Goal: Task Accomplishment & Management: Complete application form

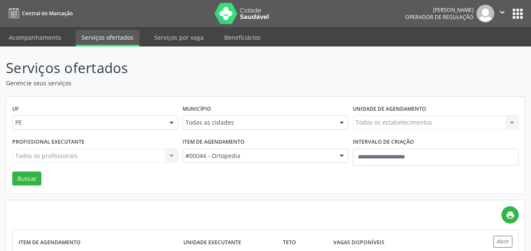
scroll to position [68, 0]
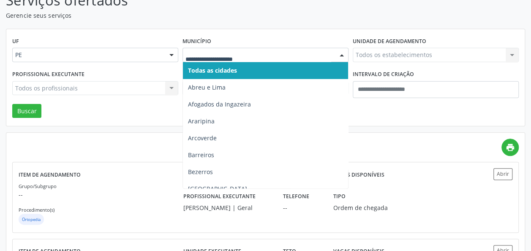
click at [297, 61] on div at bounding box center [266, 55] width 166 height 14
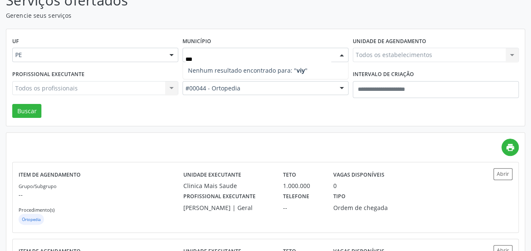
type input "**"
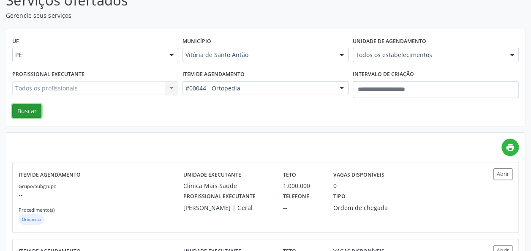
click at [16, 113] on button "Buscar" at bounding box center [26, 111] width 29 height 14
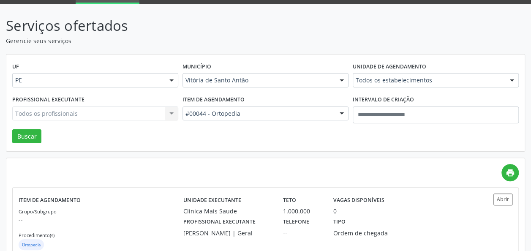
scroll to position [0, 0]
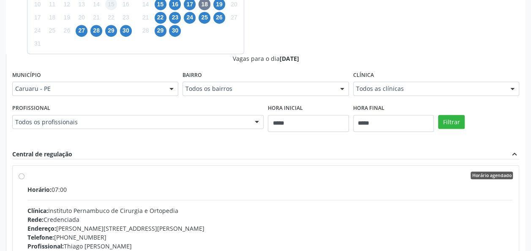
scroll to position [155, 0]
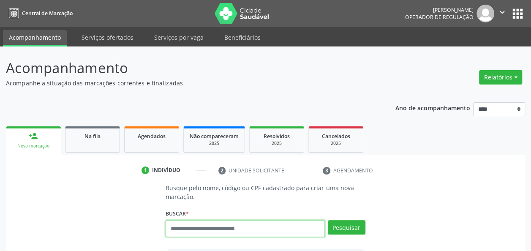
click at [278, 233] on input "text" at bounding box center [245, 228] width 159 height 17
paste input "**********"
type input "**********"
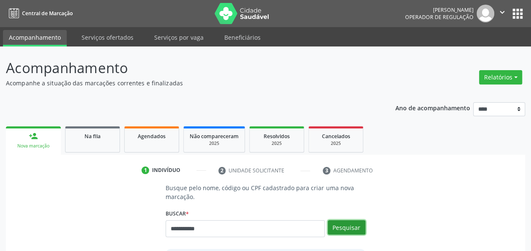
click at [350, 226] on button "Pesquisar" at bounding box center [347, 227] width 38 height 14
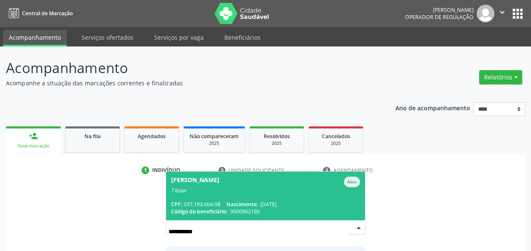
click at [256, 191] on div "Titular" at bounding box center [265, 190] width 188 height 7
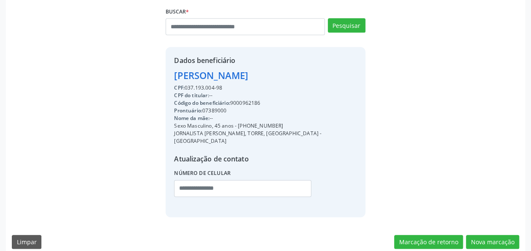
scroll to position [204, 0]
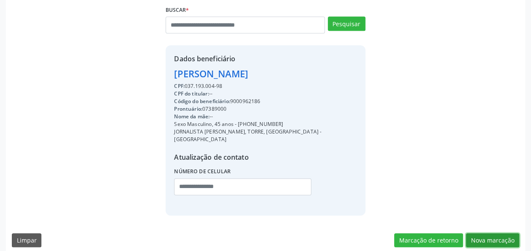
click at [473, 233] on button "Nova marcação" at bounding box center [492, 240] width 53 height 14
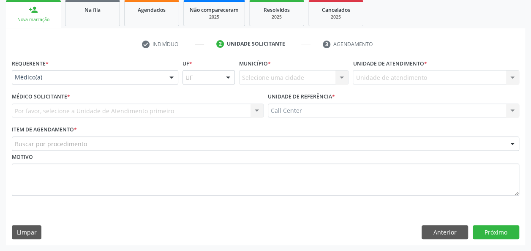
scroll to position [126, 0]
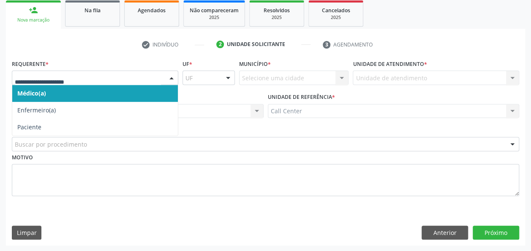
click at [170, 80] on div at bounding box center [171, 78] width 13 height 14
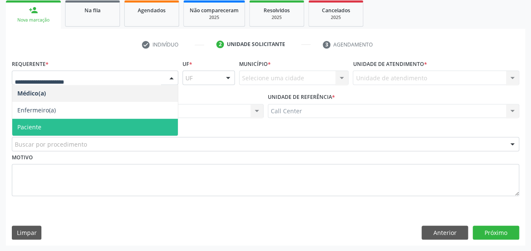
click at [86, 129] on span "Paciente" at bounding box center [95, 127] width 166 height 17
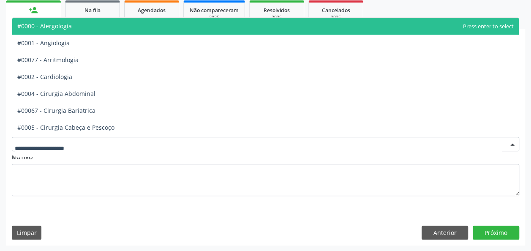
click at [89, 143] on div at bounding box center [265, 144] width 507 height 14
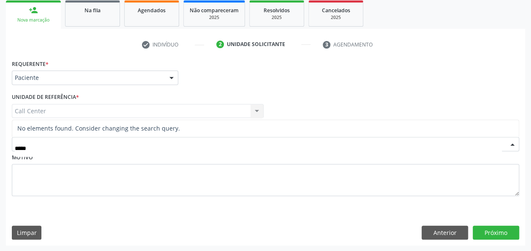
type input "****"
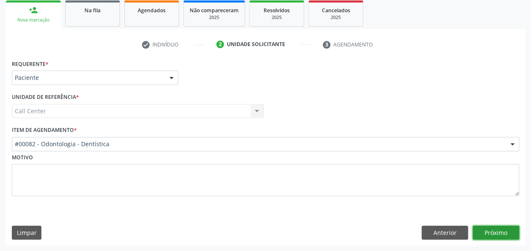
click at [478, 233] on button "Próximo" at bounding box center [496, 233] width 46 height 14
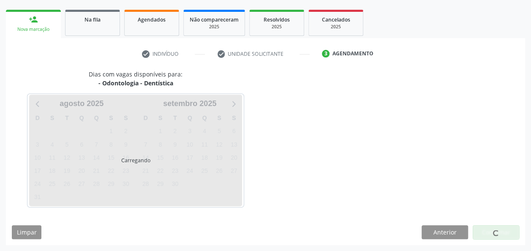
scroll to position [116, 0]
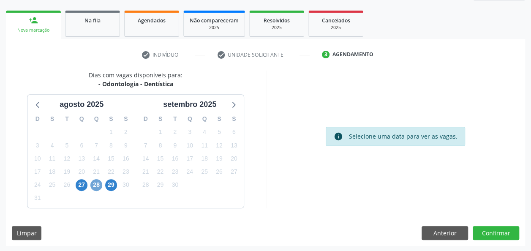
click at [98, 190] on span "28" at bounding box center [96, 185] width 12 height 12
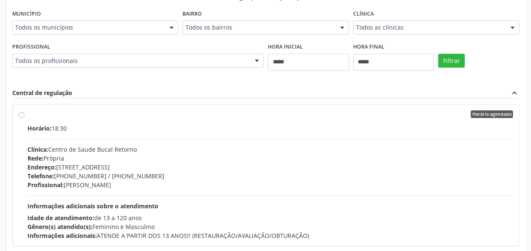
scroll to position [341, 0]
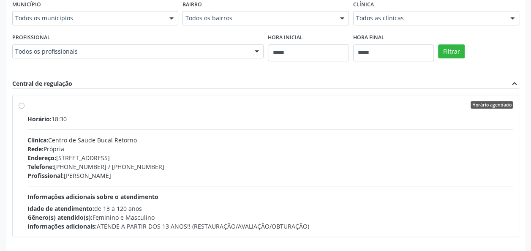
click at [239, 137] on div "Clínica: Centro de Saude Bucal Retorno" at bounding box center [269, 140] width 485 height 9
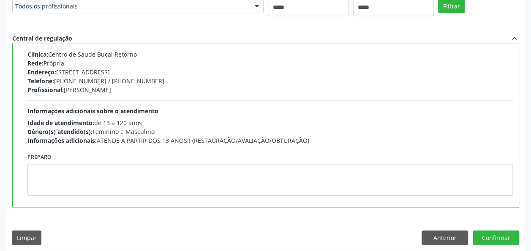
scroll to position [390, 0]
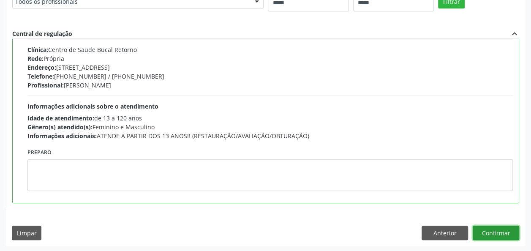
click at [483, 231] on button "Confirmar" at bounding box center [496, 233] width 46 height 14
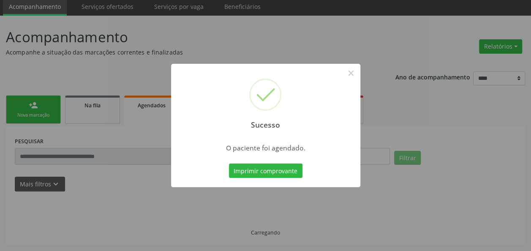
scroll to position [30, 0]
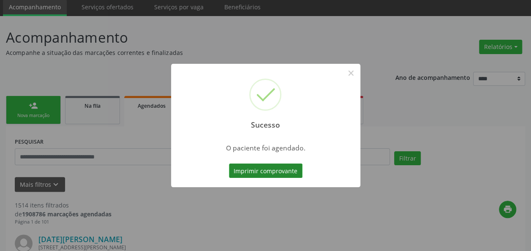
click at [274, 173] on button "Imprimir comprovante" at bounding box center [266, 171] width 74 height 14
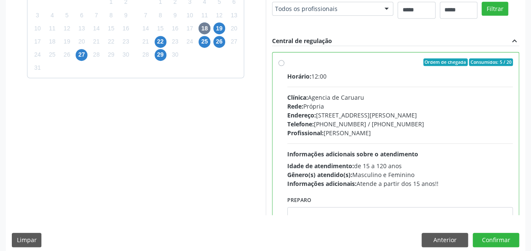
scroll to position [253, 0]
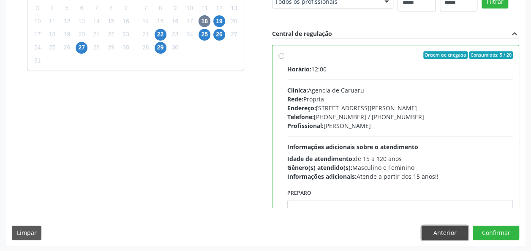
click at [466, 236] on button "Anterior" at bounding box center [445, 233] width 46 height 14
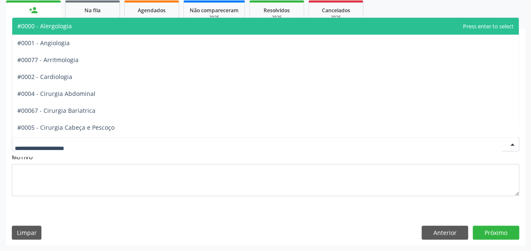
click at [185, 139] on div at bounding box center [265, 144] width 507 height 14
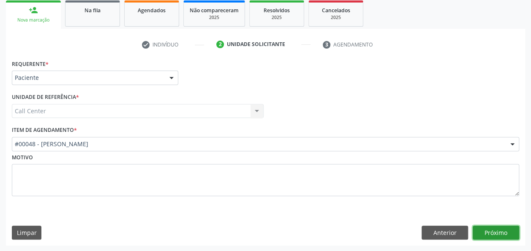
click at [485, 233] on button "Próximo" at bounding box center [496, 233] width 46 height 14
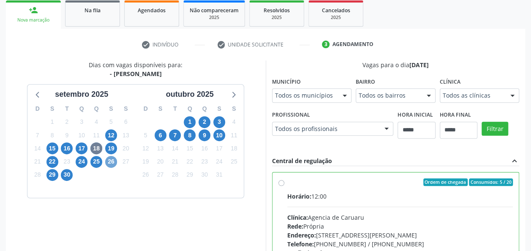
click at [112, 166] on span "26" at bounding box center [111, 162] width 12 height 12
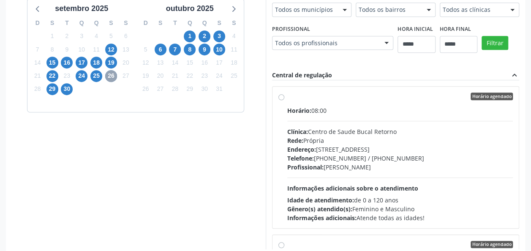
scroll to position [212, 0]
click at [192, 186] on div "Dias com vagas disponíveis para: - Pericia Odontológica setembro 2025 D S T Q Q…" at bounding box center [136, 111] width 260 height 275
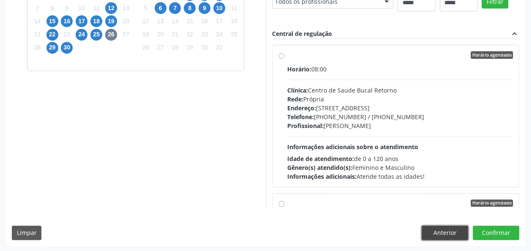
click at [451, 228] on button "Anterior" at bounding box center [445, 233] width 46 height 14
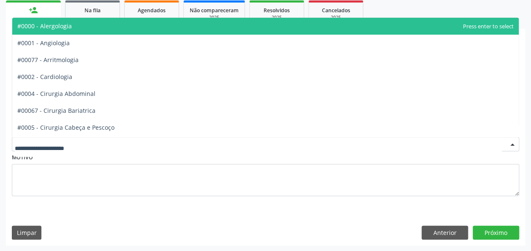
click at [303, 139] on div at bounding box center [265, 144] width 507 height 14
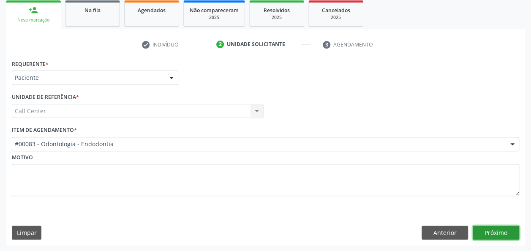
click at [486, 229] on button "Próximo" at bounding box center [496, 233] width 46 height 14
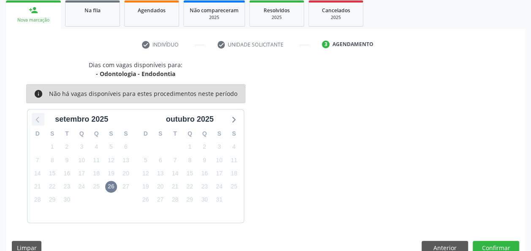
click at [36, 125] on div at bounding box center [38, 119] width 13 height 13
click at [311, 117] on div "Dias com vagas disponíveis para: - Odontologia - Endodontia info Não há vagas d…" at bounding box center [265, 141] width 519 height 162
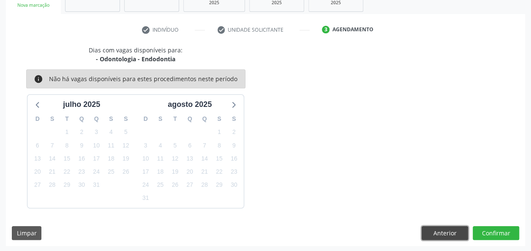
click at [451, 235] on button "Anterior" at bounding box center [445, 233] width 46 height 14
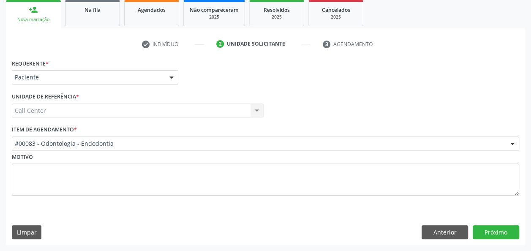
scroll to position [126, 0]
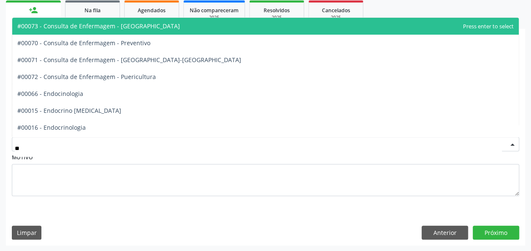
type input "*"
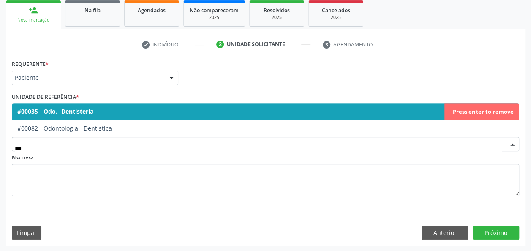
type input "****"
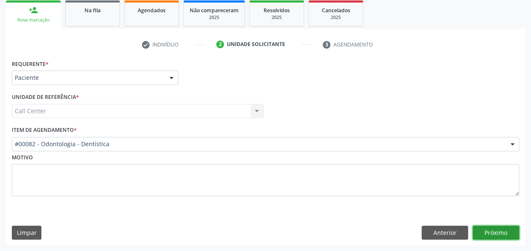
click at [510, 227] on button "Próximo" at bounding box center [496, 233] width 46 height 14
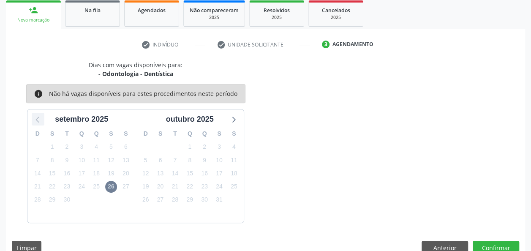
click at [35, 120] on icon at bounding box center [38, 119] width 11 height 11
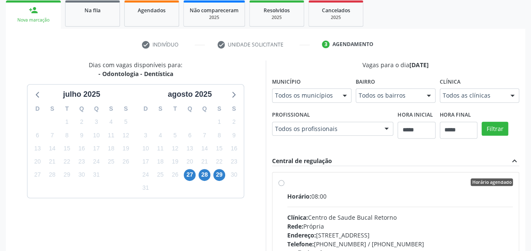
click at [211, 168] on div "28" at bounding box center [204, 174] width 15 height 13
click at [207, 172] on span "28" at bounding box center [205, 175] width 12 height 12
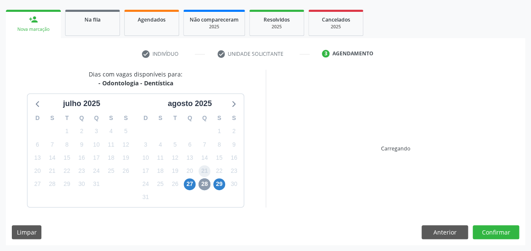
scroll to position [116, 0]
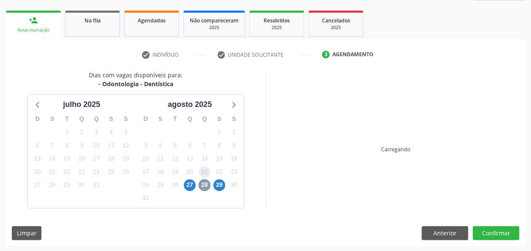
click at [207, 172] on span "21" at bounding box center [205, 172] width 12 height 12
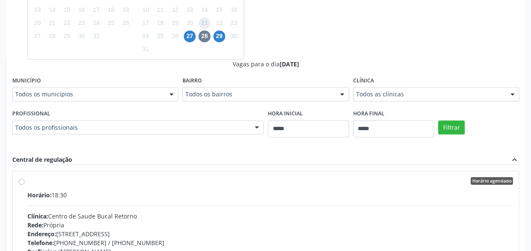
scroll to position [265, 0]
click at [191, 34] on span "27" at bounding box center [190, 36] width 12 height 12
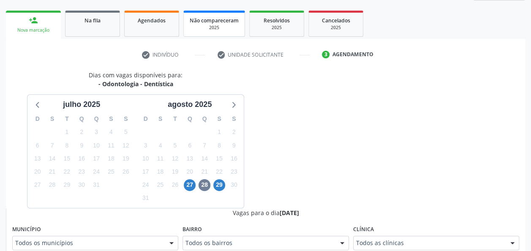
click at [191, 34] on link "Não compareceram 2025" at bounding box center [214, 24] width 62 height 26
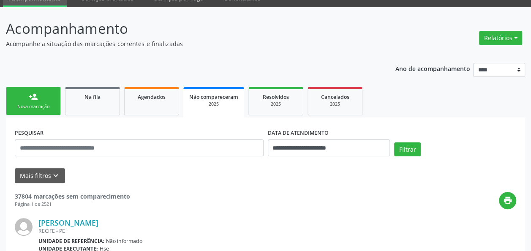
scroll to position [116, 0]
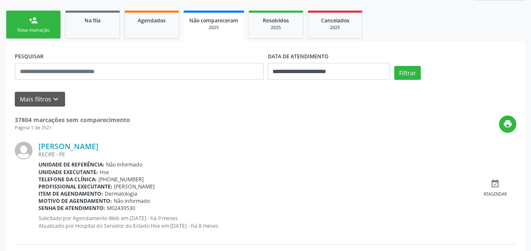
click at [22, 26] on link "person_add Nova marcação" at bounding box center [33, 25] width 55 height 28
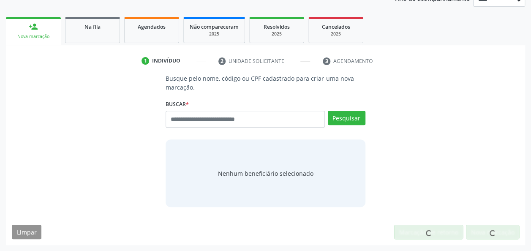
scroll to position [109, 0]
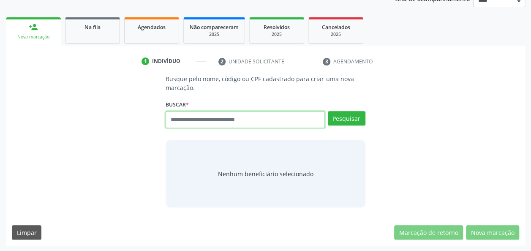
click at [210, 116] on input "text" at bounding box center [245, 119] width 159 height 17
type input "***"
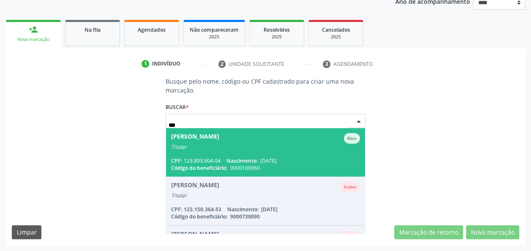
scroll to position [106, 0]
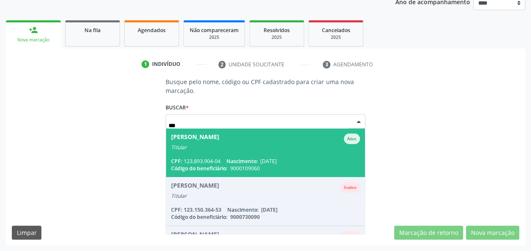
click at [241, 166] on span "9000109060" at bounding box center [245, 168] width 30 height 7
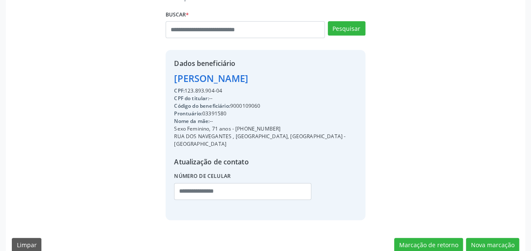
scroll to position [204, 0]
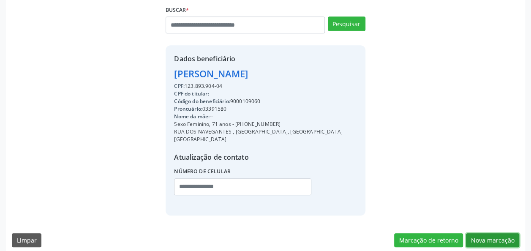
click at [470, 234] on button "Nova marcação" at bounding box center [492, 240] width 53 height 14
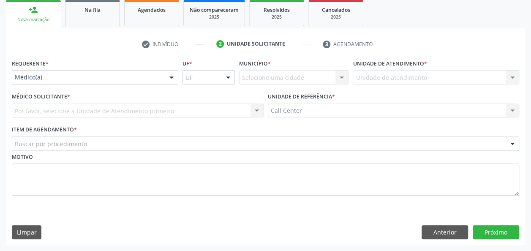
scroll to position [126, 0]
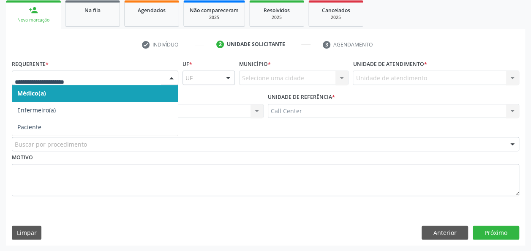
click at [169, 77] on div at bounding box center [171, 78] width 13 height 14
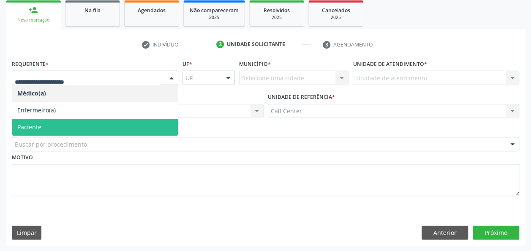
click at [115, 133] on span "Paciente" at bounding box center [95, 127] width 166 height 17
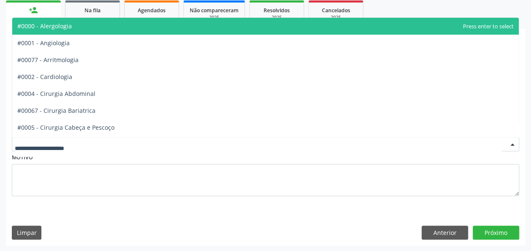
click at [112, 142] on div at bounding box center [265, 144] width 507 height 14
type input "***"
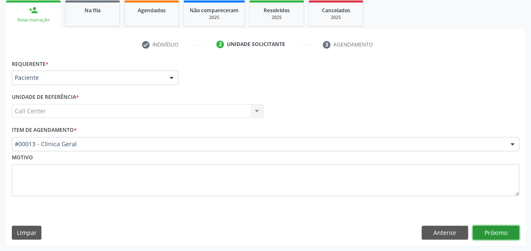
click at [482, 228] on button "Próximo" at bounding box center [496, 233] width 46 height 14
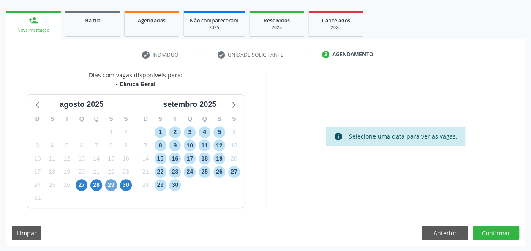
click at [114, 186] on span "29" at bounding box center [111, 185] width 12 height 12
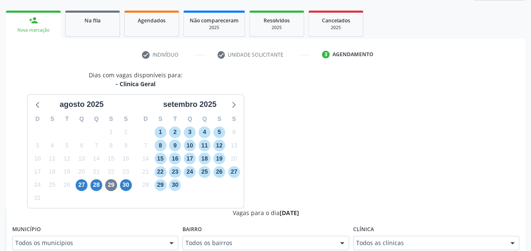
scroll to position [120, 0]
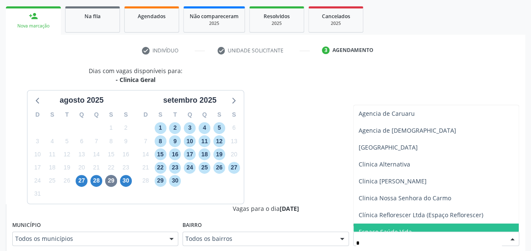
type input "**"
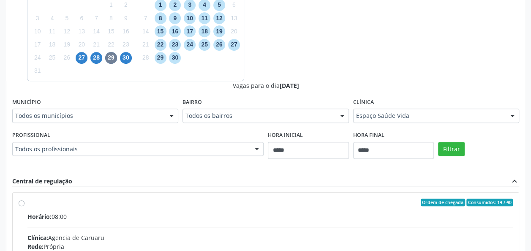
scroll to position [274, 0]
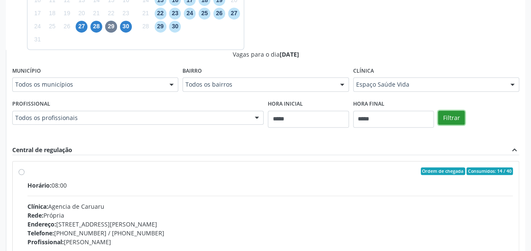
click at [459, 112] on button "Filtrar" at bounding box center [451, 118] width 27 height 14
click at [456, 116] on button "Filtrar" at bounding box center [451, 118] width 27 height 14
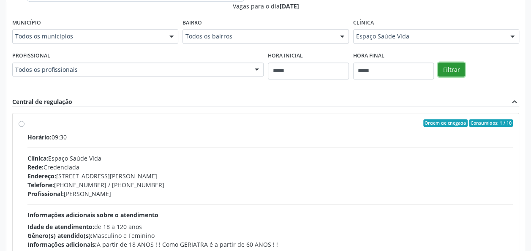
scroll to position [375, 0]
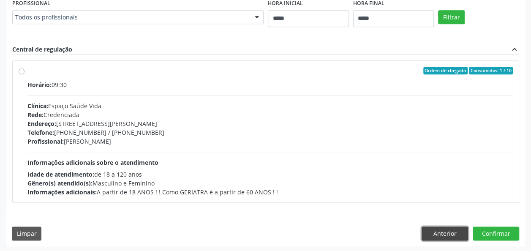
click at [437, 226] on button "Anterior" at bounding box center [445, 233] width 46 height 14
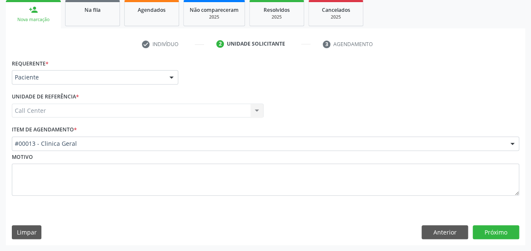
scroll to position [126, 0]
click at [233, 150] on div "#00013 - Clinica Geral" at bounding box center [265, 144] width 507 height 14
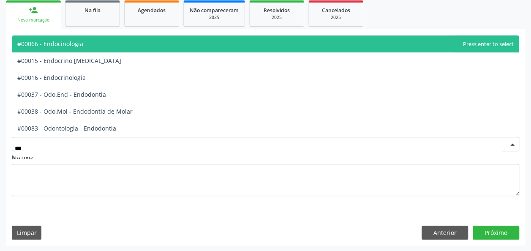
type input "****"
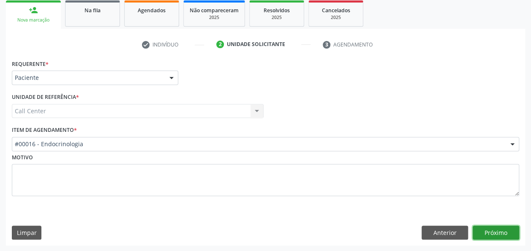
click at [498, 228] on button "Próximo" at bounding box center [496, 233] width 46 height 14
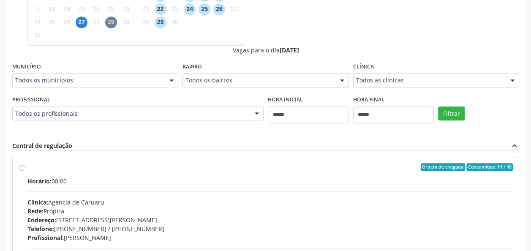
scroll to position [390, 0]
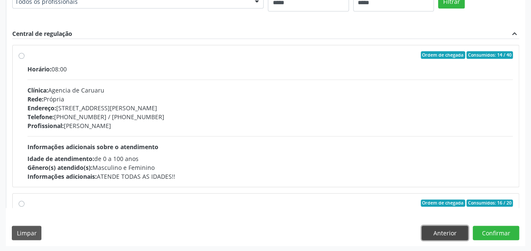
click at [448, 235] on button "Anterior" at bounding box center [445, 233] width 46 height 14
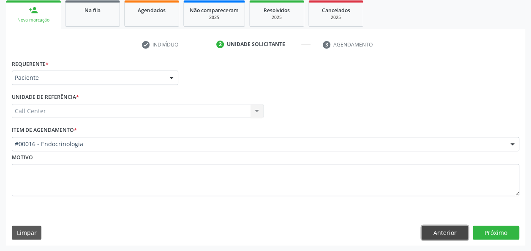
click at [424, 226] on button "Anterior" at bounding box center [445, 233] width 46 height 14
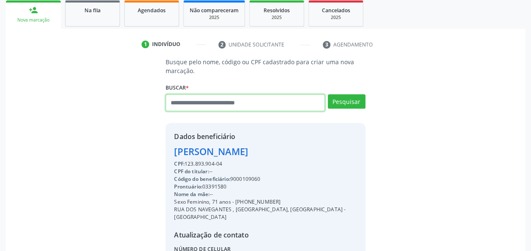
click at [247, 109] on input "text" at bounding box center [245, 102] width 159 height 17
type input "****"
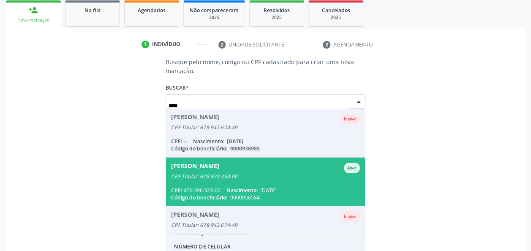
click at [227, 194] on span "Código do beneficiário:" at bounding box center [199, 197] width 56 height 7
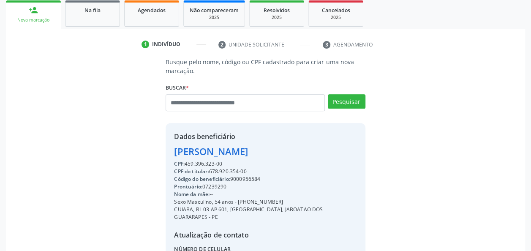
scroll to position [204, 0]
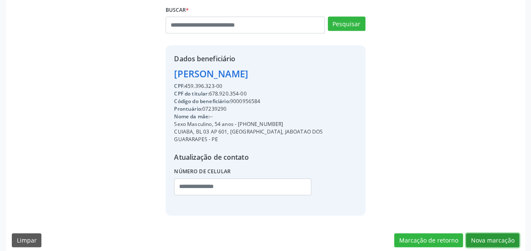
click at [495, 233] on button "Nova marcação" at bounding box center [492, 240] width 53 height 14
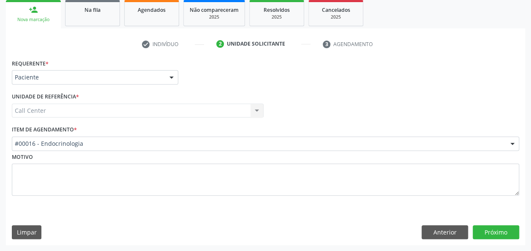
scroll to position [126, 0]
click at [497, 230] on button "Próximo" at bounding box center [496, 233] width 46 height 14
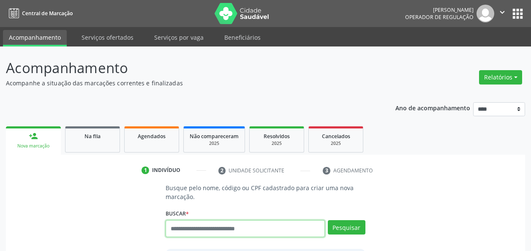
scroll to position [27, 0]
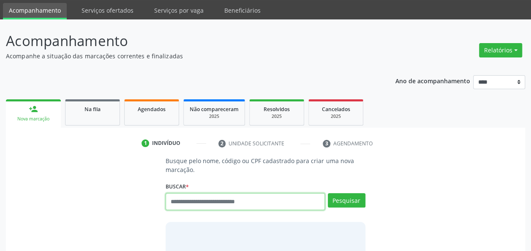
paste input "**********"
type input "**********"
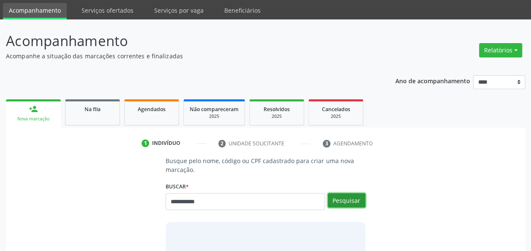
click at [349, 198] on button "Pesquisar" at bounding box center [347, 200] width 38 height 14
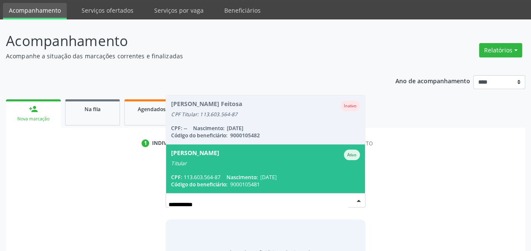
click at [271, 172] on span "[PERSON_NAME] Feitosa Ativo Titular CPF: 113.603.564-87 Nascimento: [DATE] Códi…" at bounding box center [265, 169] width 199 height 49
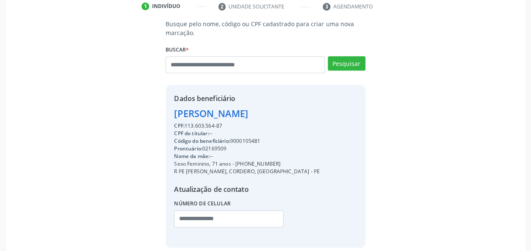
scroll to position [165, 0]
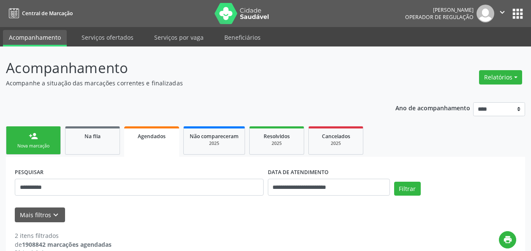
scroll to position [39, 0]
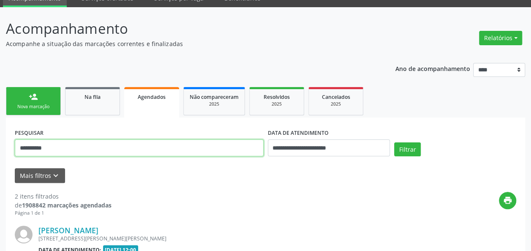
click at [183, 156] on input "**********" at bounding box center [139, 147] width 249 height 17
paste input "*"
type input "**********"
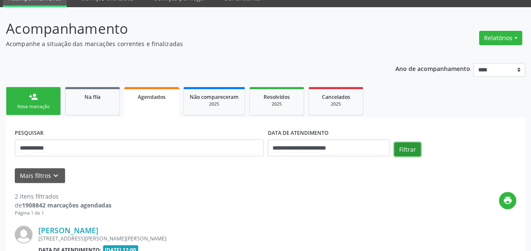
click at [404, 148] on button "Filtrar" at bounding box center [407, 149] width 27 height 14
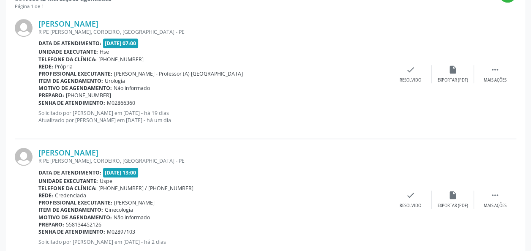
scroll to position [270, 0]
